Goal: Navigation & Orientation: Understand site structure

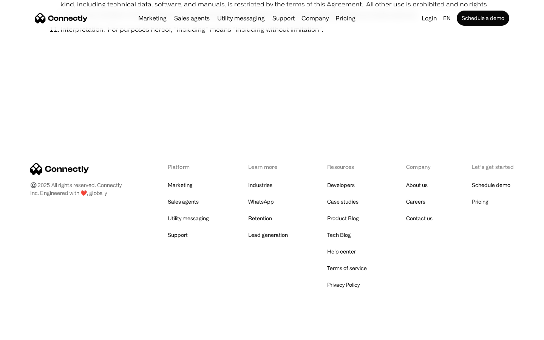
scroll to position [2775, 0]
